Goal: Task Accomplishment & Management: Use online tool/utility

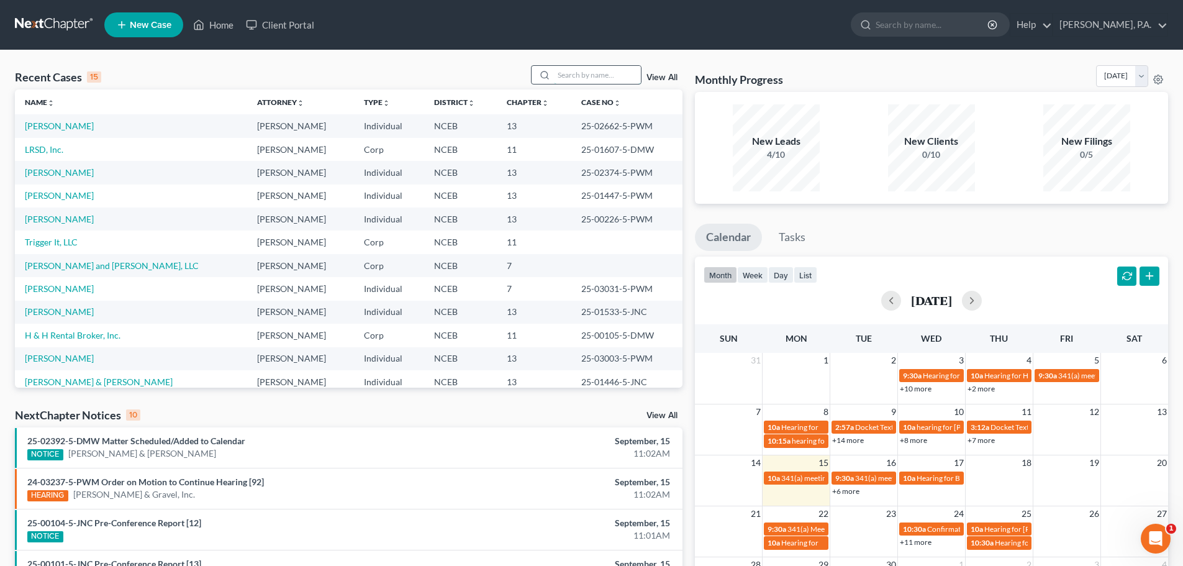
click at [571, 75] on input "search" at bounding box center [597, 75] width 87 height 18
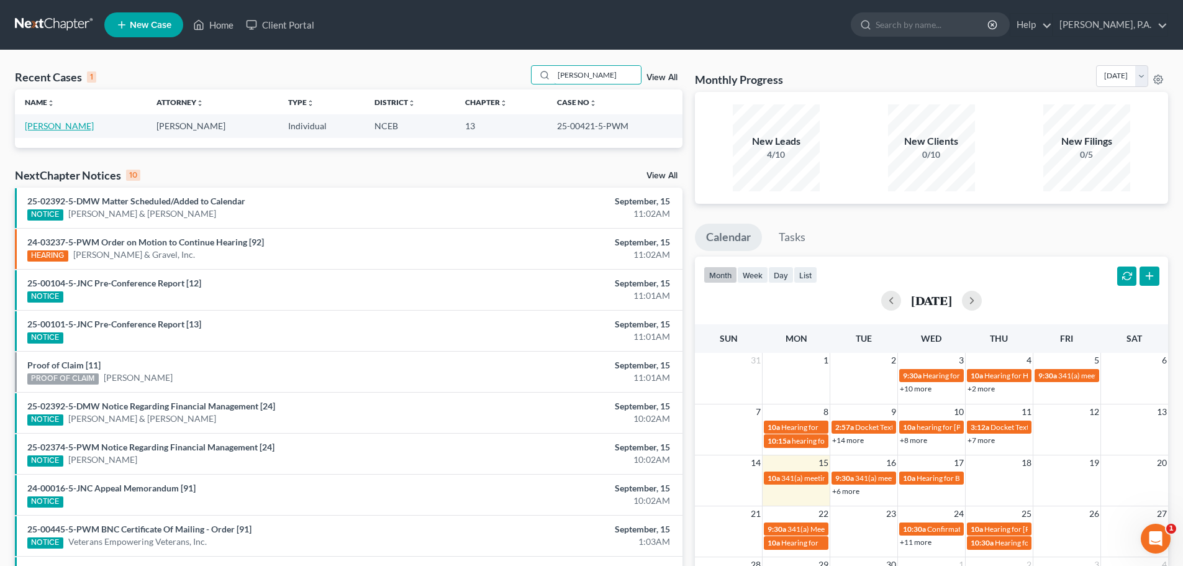
type input "[PERSON_NAME]"
click at [42, 124] on link "[PERSON_NAME]" at bounding box center [59, 125] width 69 height 11
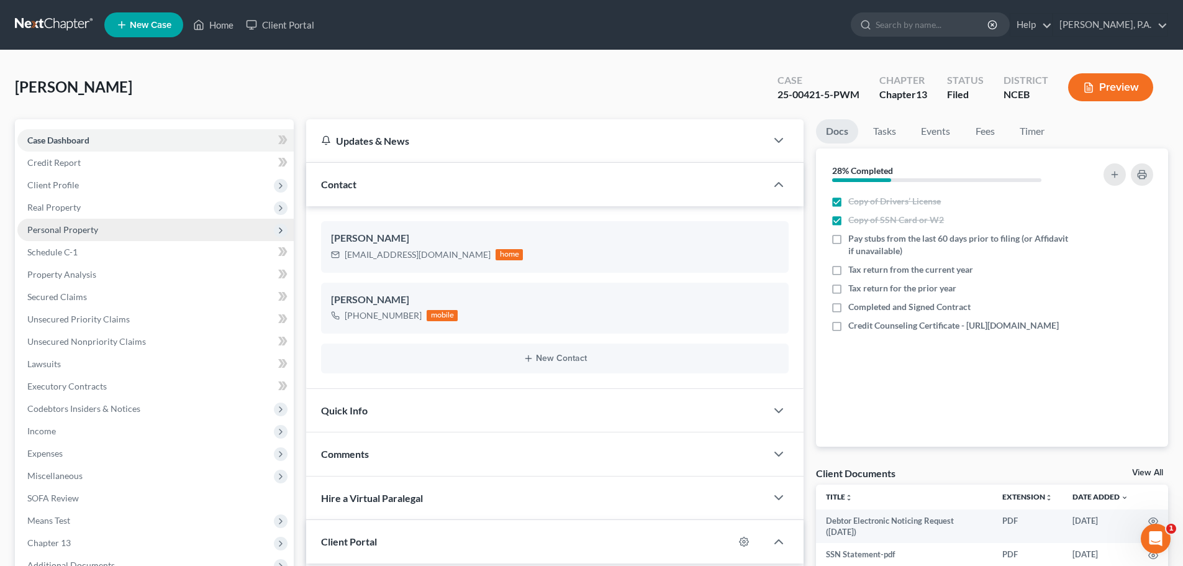
click at [87, 232] on span "Personal Property" at bounding box center [62, 229] width 71 height 11
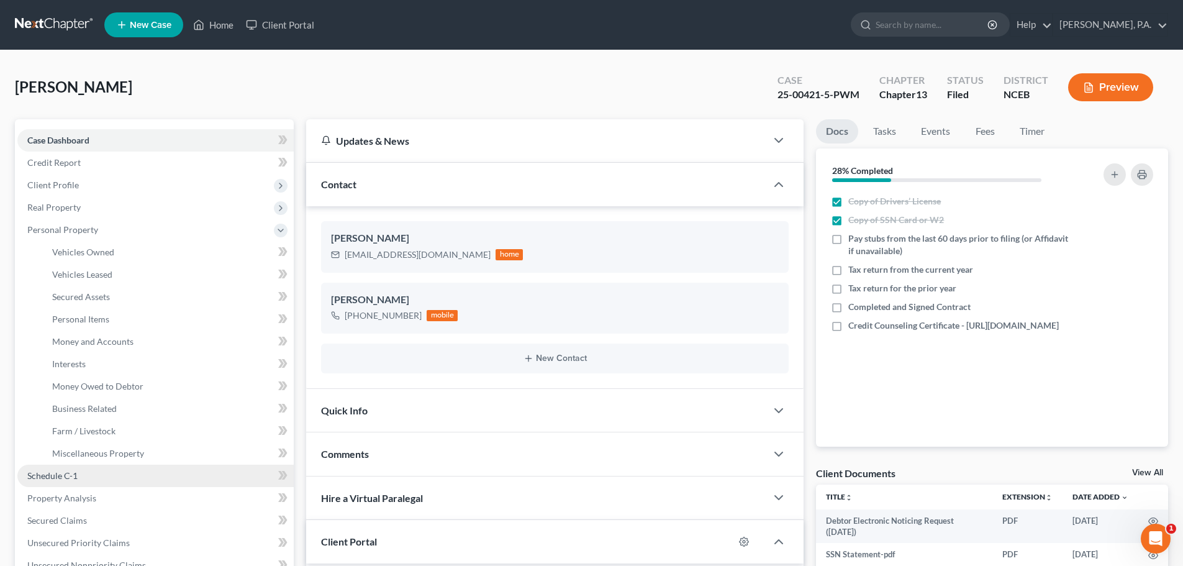
scroll to position [363, 0]
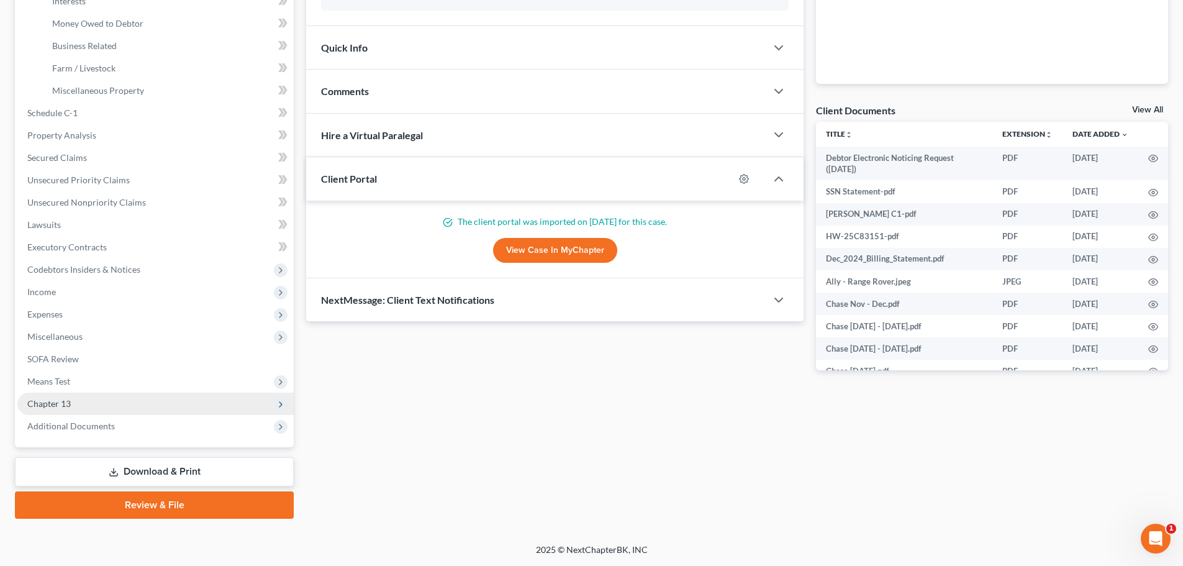
click at [170, 394] on span "Chapter 13" at bounding box center [155, 404] width 276 height 22
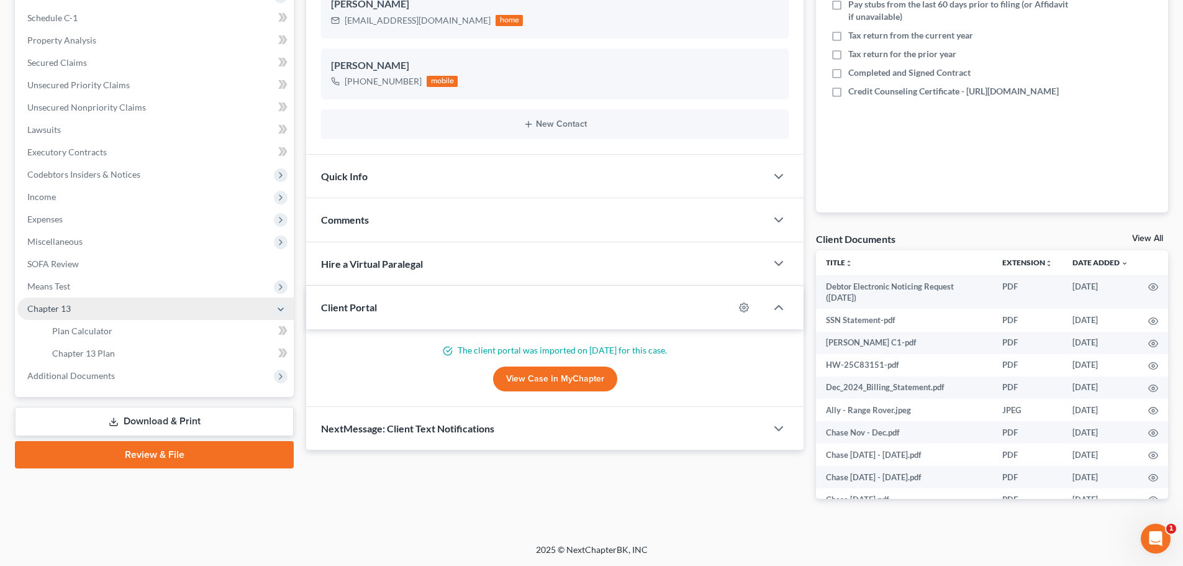
scroll to position [234, 0]
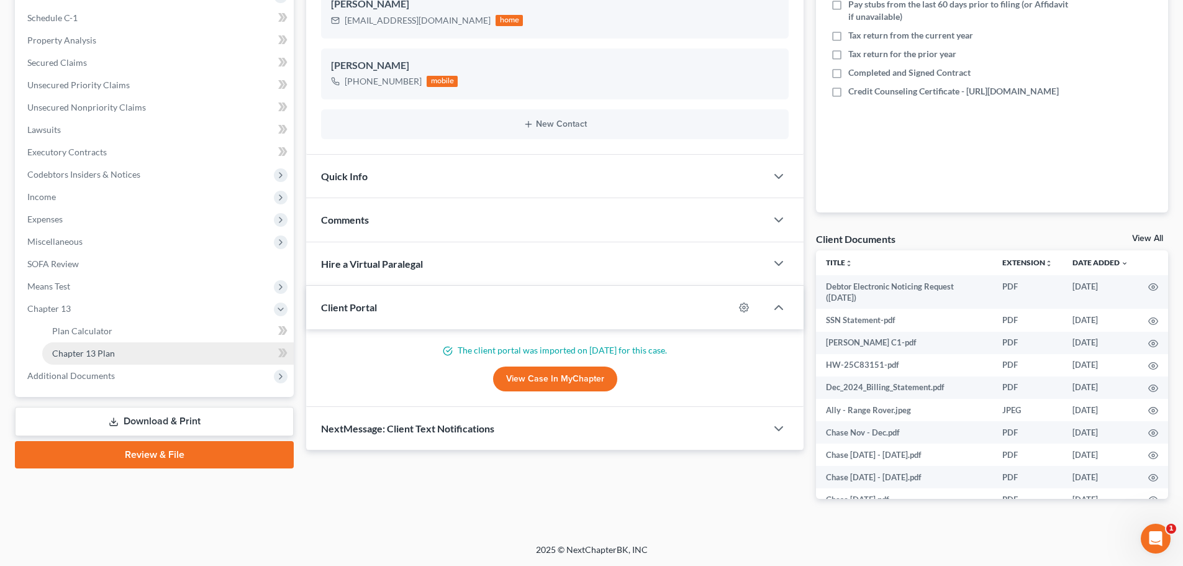
click at [187, 352] on link "Chapter 13 Plan" at bounding box center [168, 353] width 252 height 22
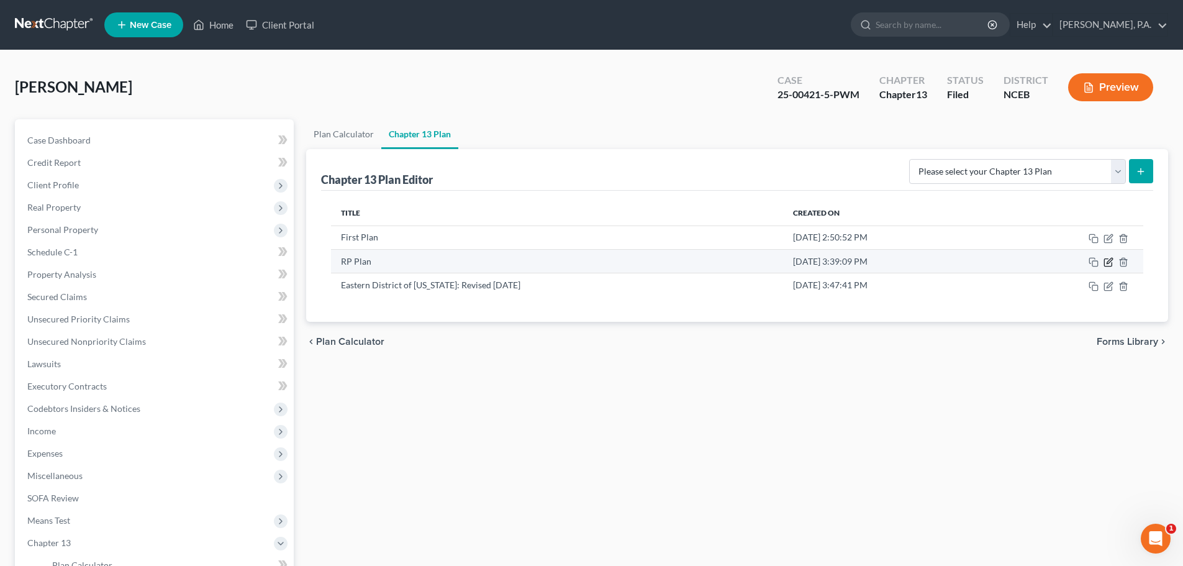
click at [1110, 261] on icon "button" at bounding box center [1109, 262] width 10 height 10
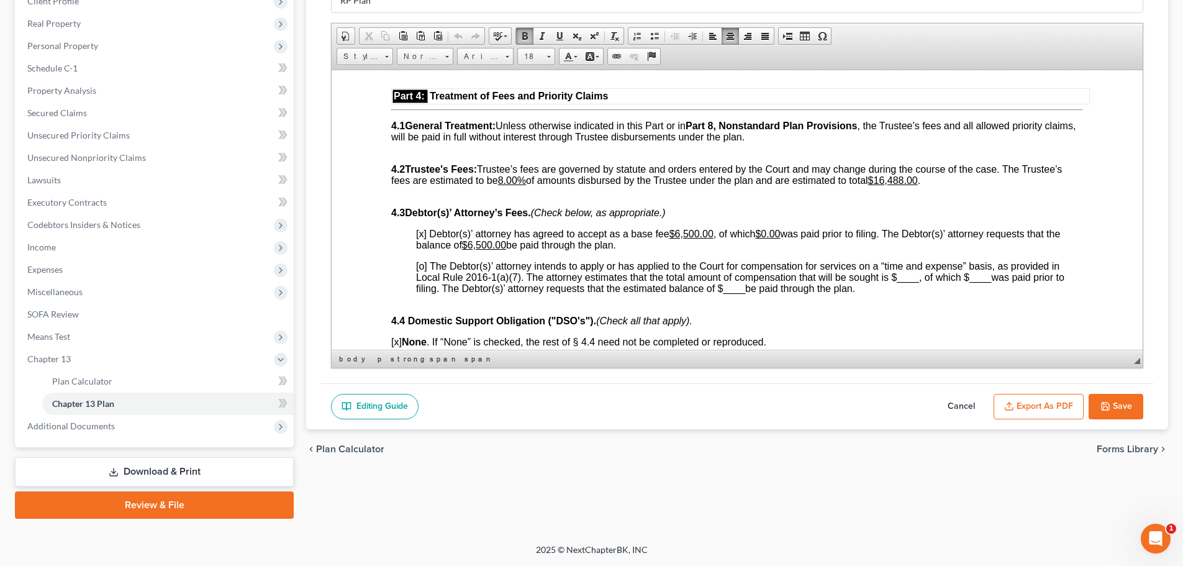
scroll to position [2296, 0]
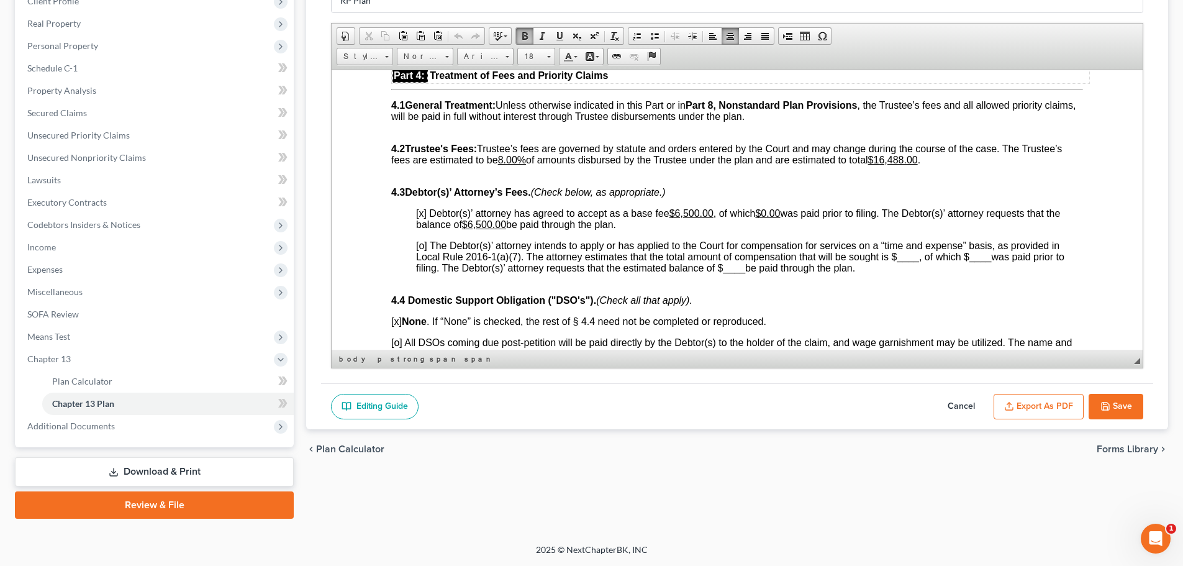
drag, startPoint x: 1137, startPoint y: 84, endPoint x: 1499, endPoint y: 292, distance: 418.2
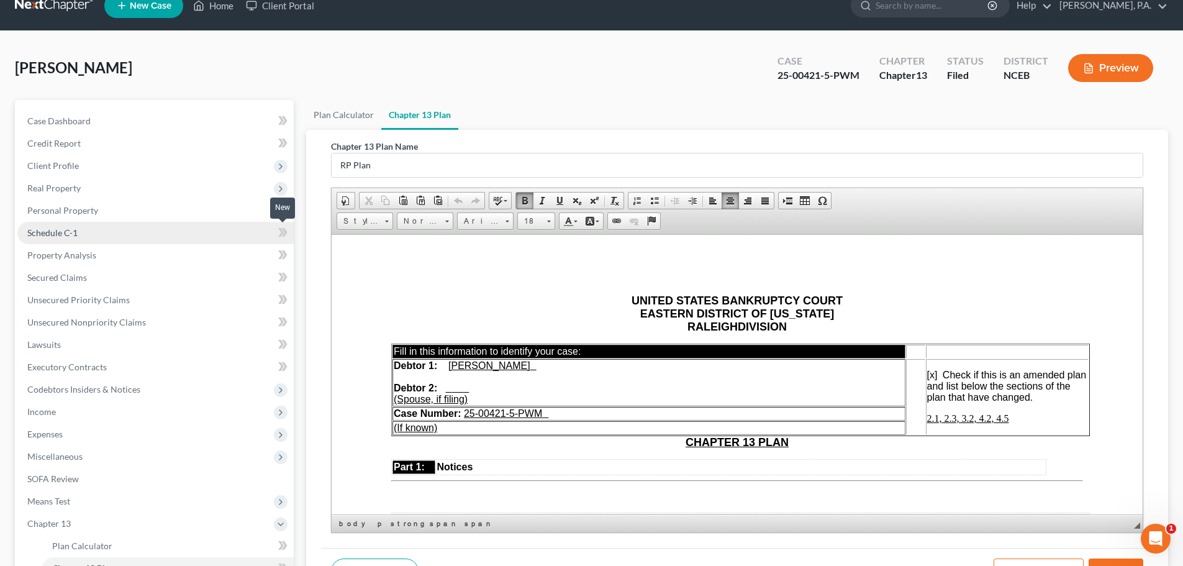
scroll to position [0, 0]
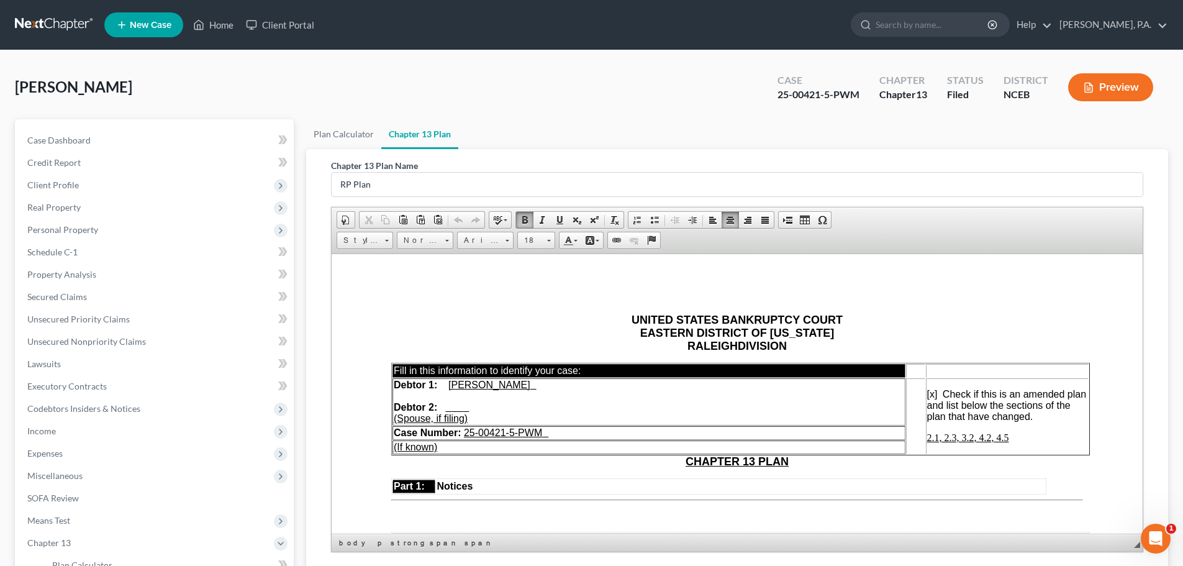
click at [29, 24] on link at bounding box center [55, 25] width 80 height 22
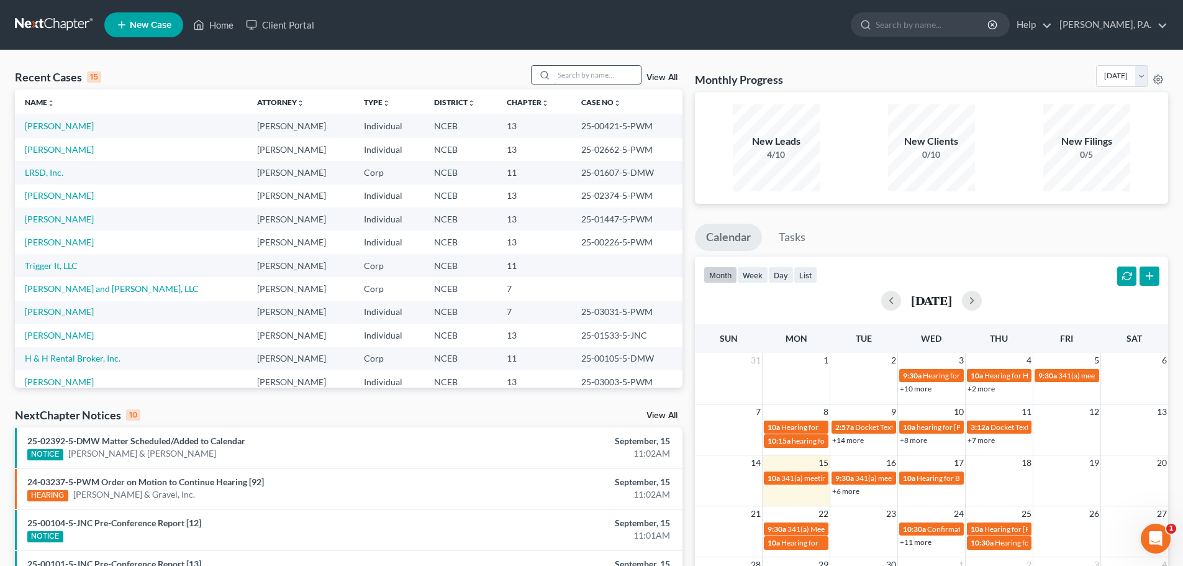
click at [588, 73] on input "search" at bounding box center [597, 75] width 87 height 18
type input "barnes"
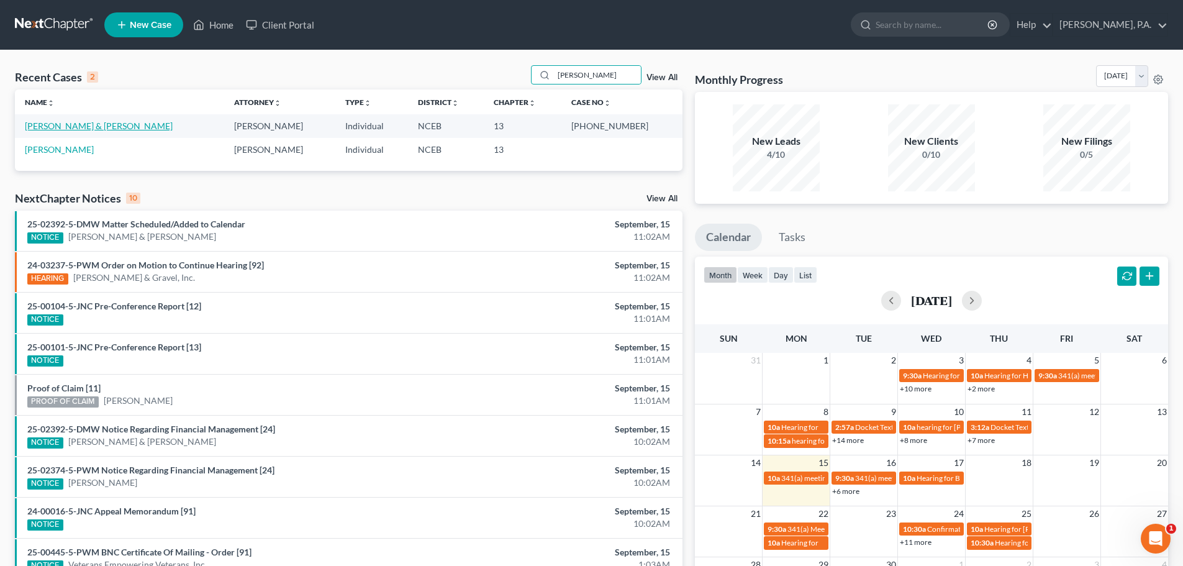
click at [91, 127] on link "Barnes, Larrisha & Anthony" at bounding box center [99, 125] width 148 height 11
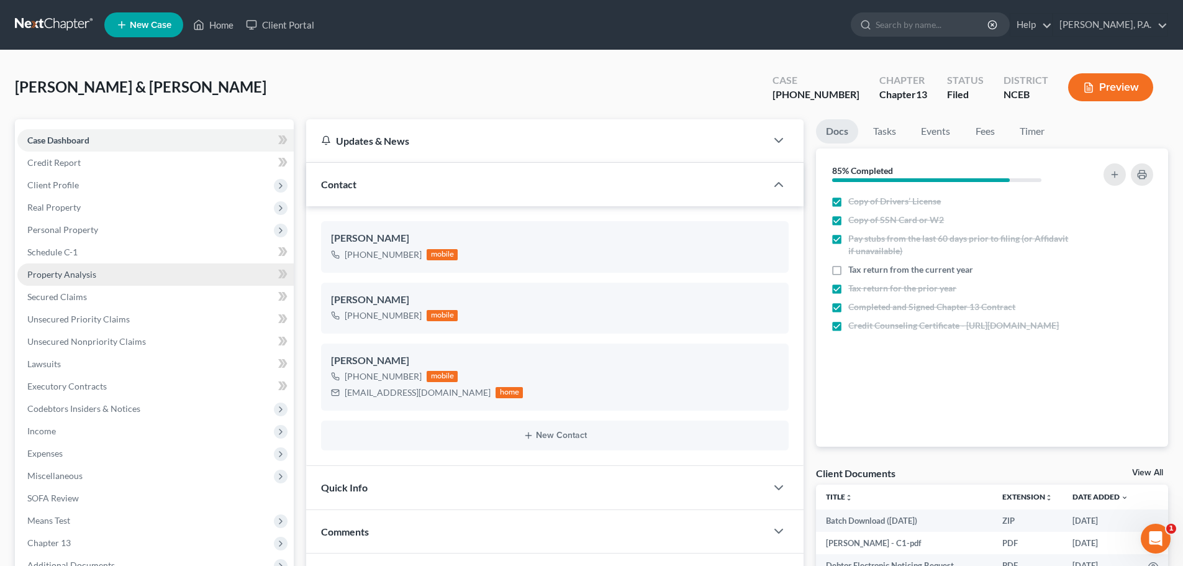
scroll to position [243, 0]
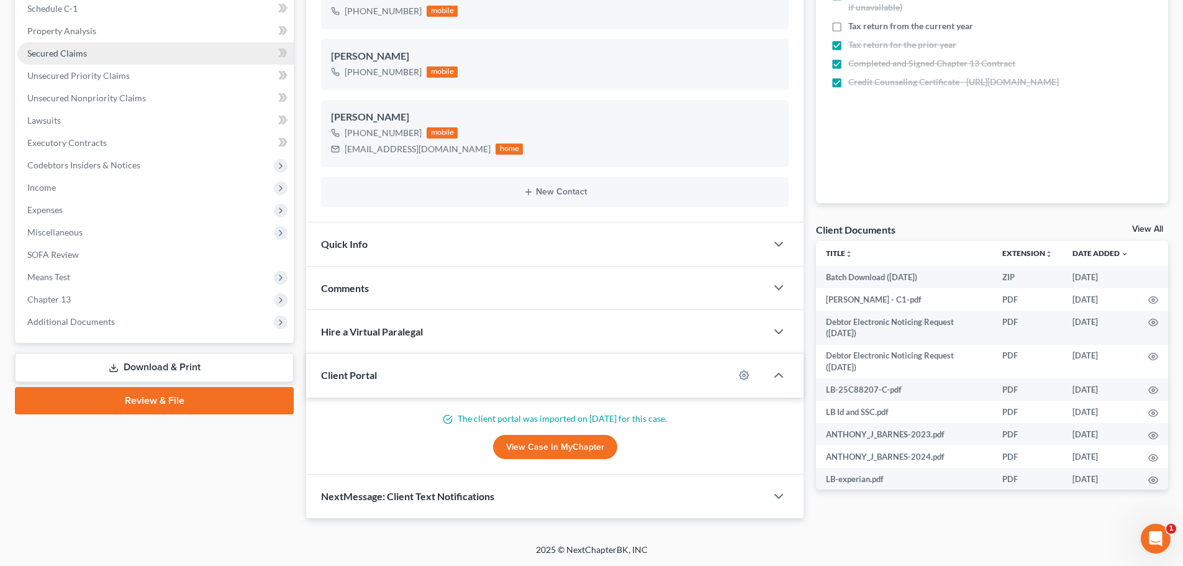
click at [125, 51] on link "Secured Claims" at bounding box center [155, 53] width 276 height 22
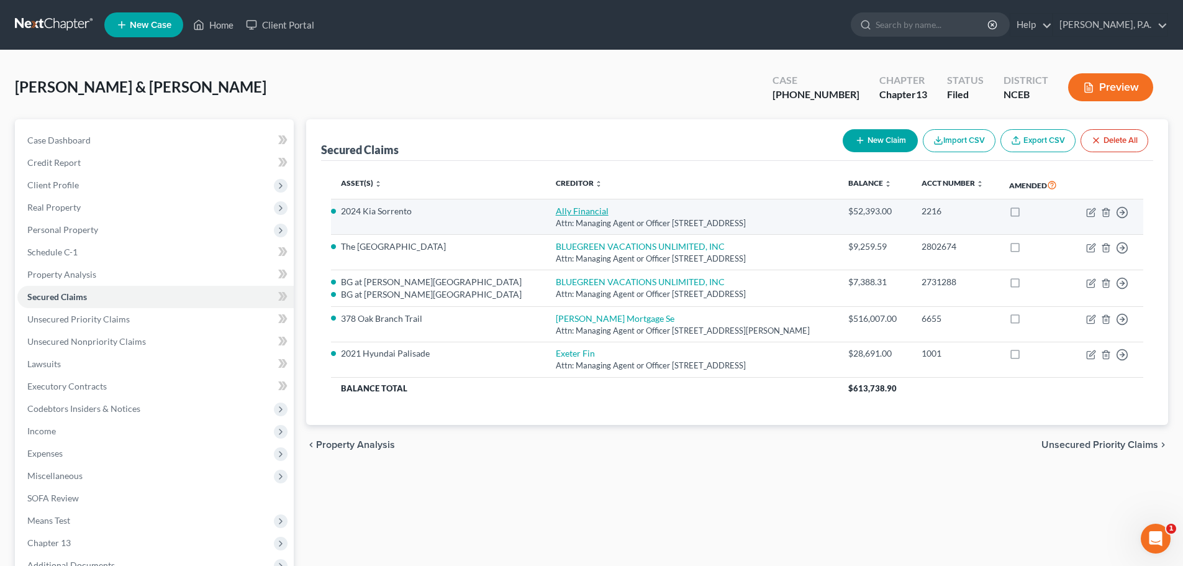
click at [556, 212] on link "Ally Financial" at bounding box center [582, 211] width 53 height 11
select select "23"
select select "0"
select select "2"
select select "0"
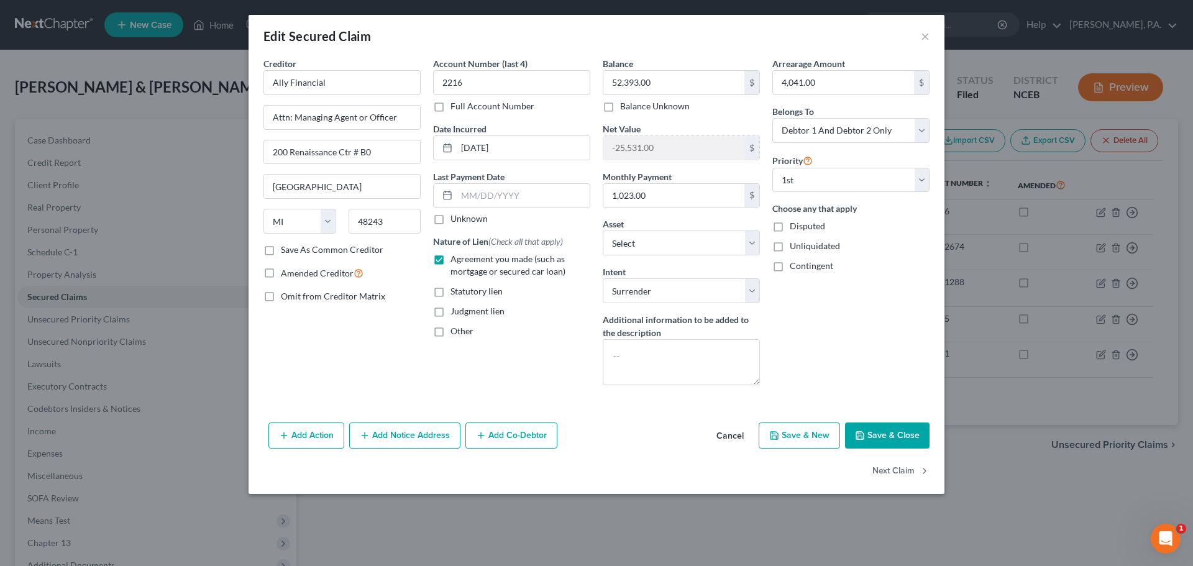
click at [723, 434] on button "Cancel" at bounding box center [729, 436] width 47 height 25
